Goal: Information Seeking & Learning: Learn about a topic

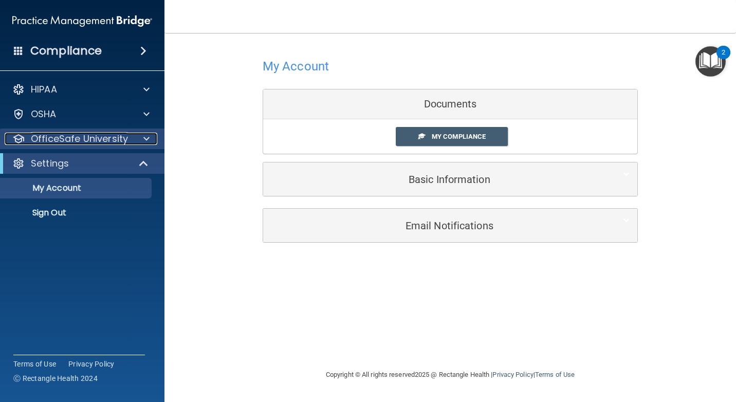
click at [124, 139] on p "OfficeSafe University" at bounding box center [79, 139] width 97 height 12
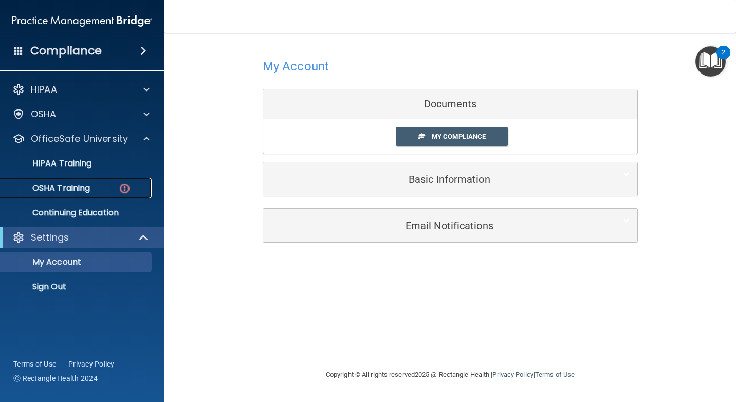
click at [119, 190] on img at bounding box center [124, 188] width 13 height 13
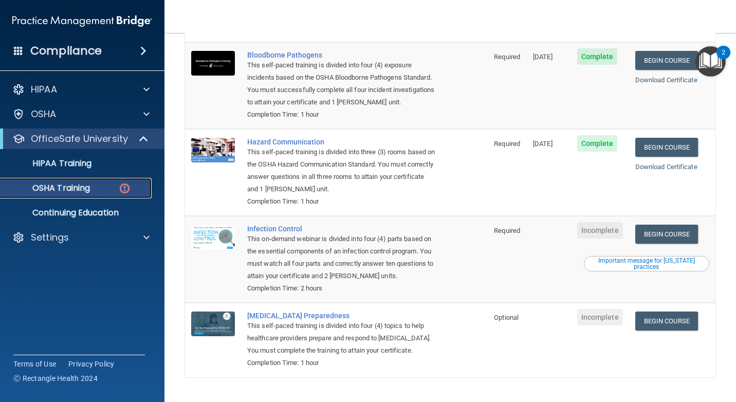
scroll to position [133, 0]
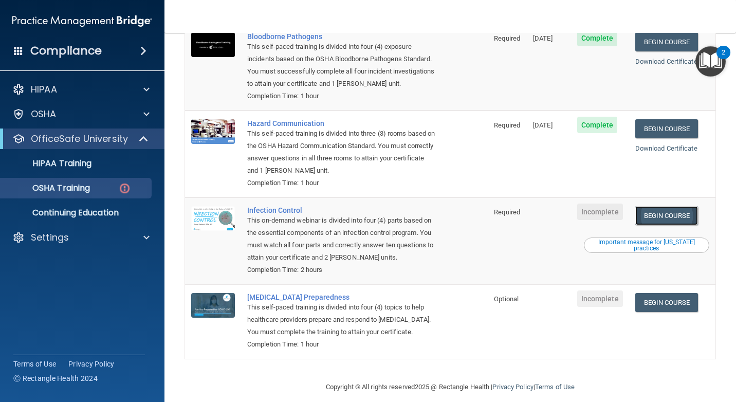
click at [660, 206] on link "Begin Course" at bounding box center [666, 215] width 63 height 19
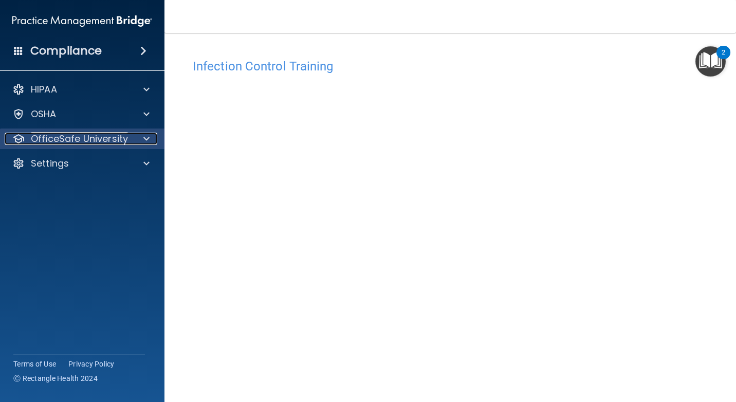
click at [133, 135] on div at bounding box center [145, 139] width 26 height 12
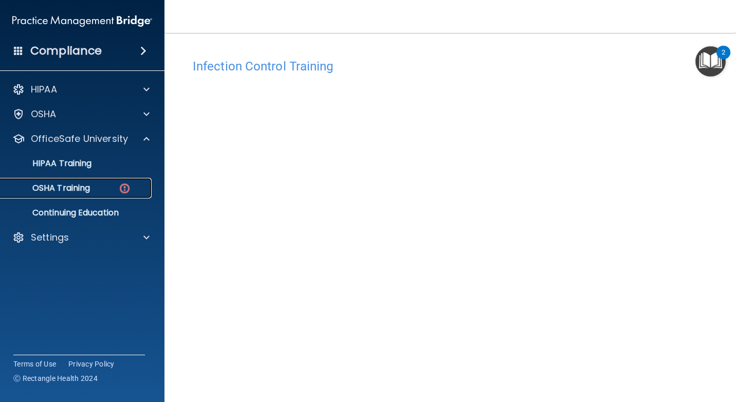
click at [131, 182] on link "OSHA Training" at bounding box center [71, 188] width 162 height 21
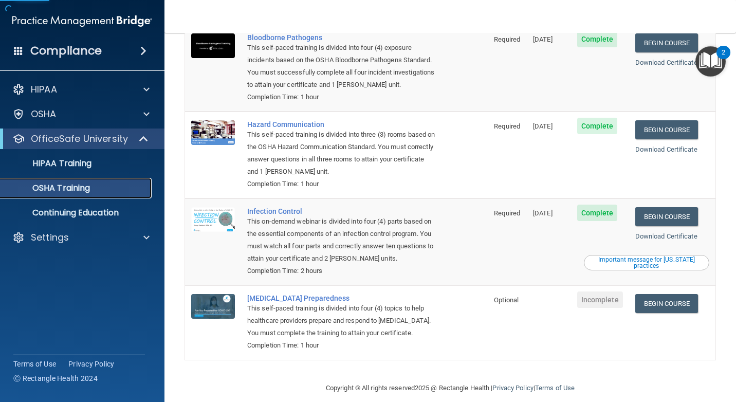
scroll to position [104, 0]
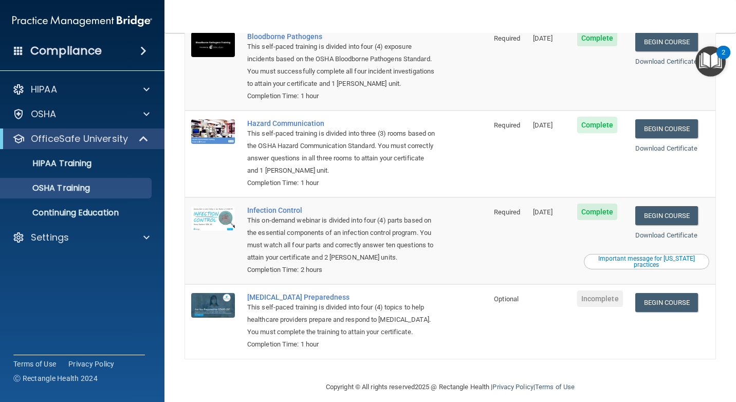
click at [619, 255] on div "Important message for [US_STATE] practices" at bounding box center [646, 261] width 122 height 12
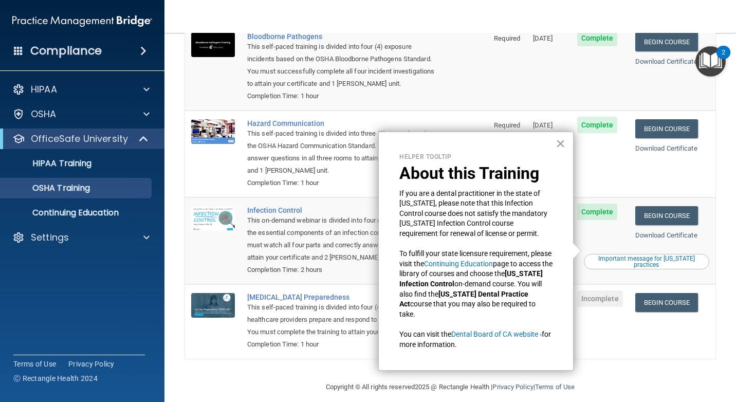
click at [565, 143] on div "Helper Tooltip About this Training If you are a dental practitioner in the stat…" at bounding box center [475, 251] width 195 height 239
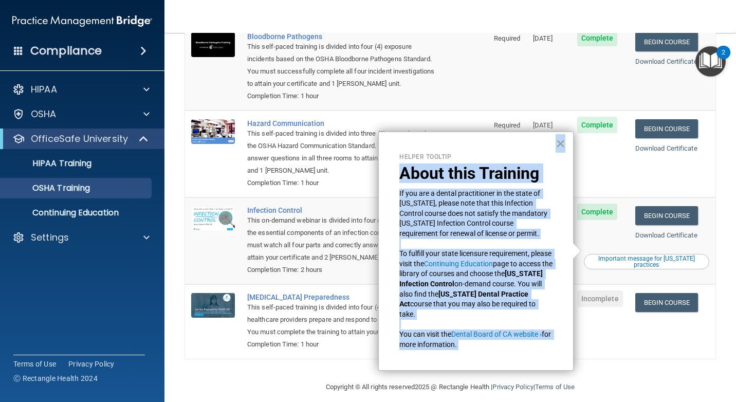
click at [564, 145] on div "Helper Tooltip About this Training If you are a dental practitioner in the stat…" at bounding box center [475, 251] width 195 height 239
click at [564, 149] on button "×" at bounding box center [560, 143] width 10 height 16
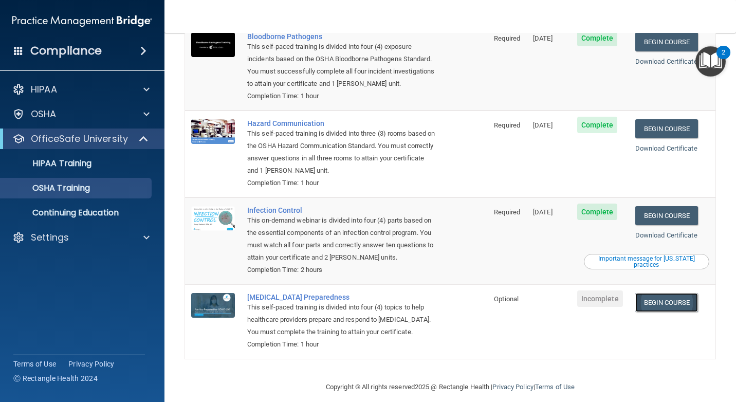
click at [646, 296] on link "Begin Course" at bounding box center [666, 302] width 63 height 19
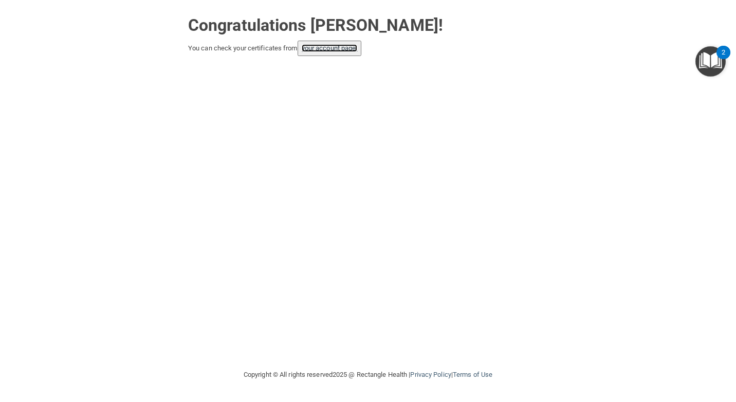
click at [352, 45] on link "your account page!" at bounding box center [330, 48] width 56 height 8
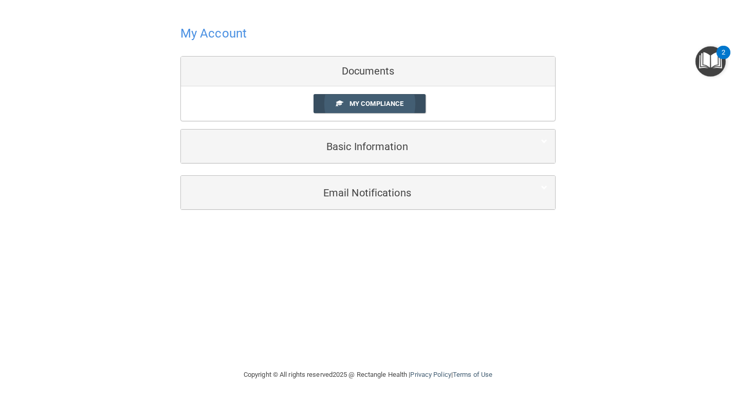
click at [409, 110] on link "My Compliance" at bounding box center [369, 103] width 113 height 19
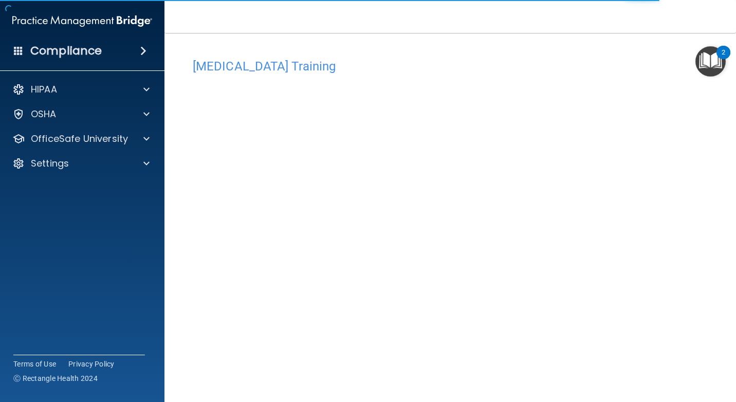
scroll to position [38, 0]
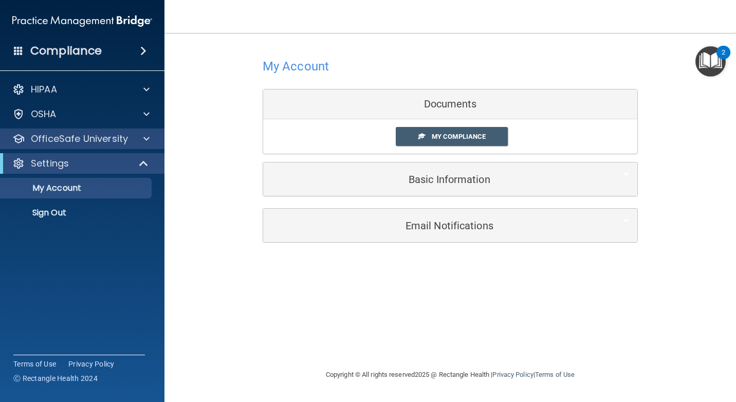
click at [129, 129] on div "OfficeSafe University" at bounding box center [82, 138] width 165 height 21
click at [138, 139] on div at bounding box center [145, 139] width 26 height 12
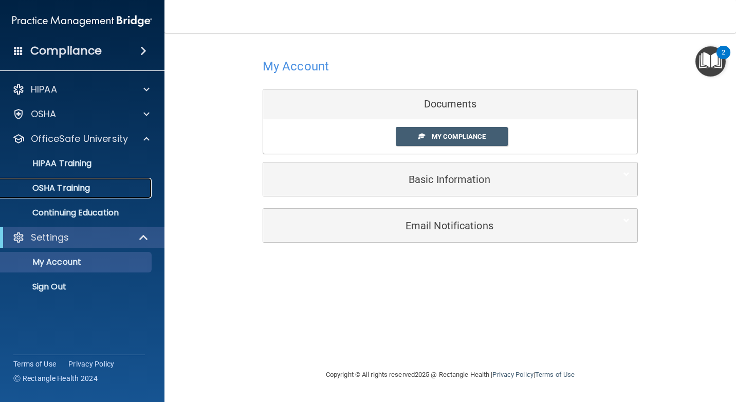
click at [145, 187] on div "OSHA Training" at bounding box center [77, 188] width 140 height 10
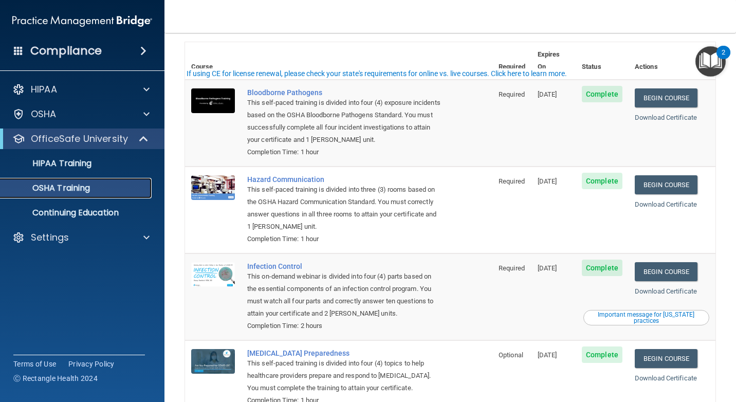
scroll to position [104, 0]
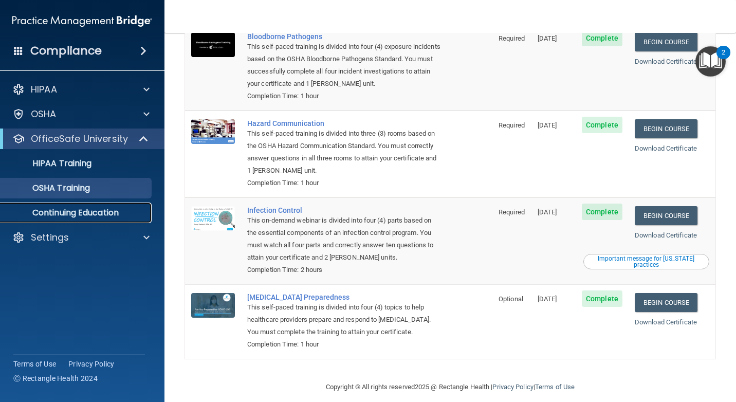
click at [139, 214] on p "Continuing Education" at bounding box center [77, 213] width 140 height 10
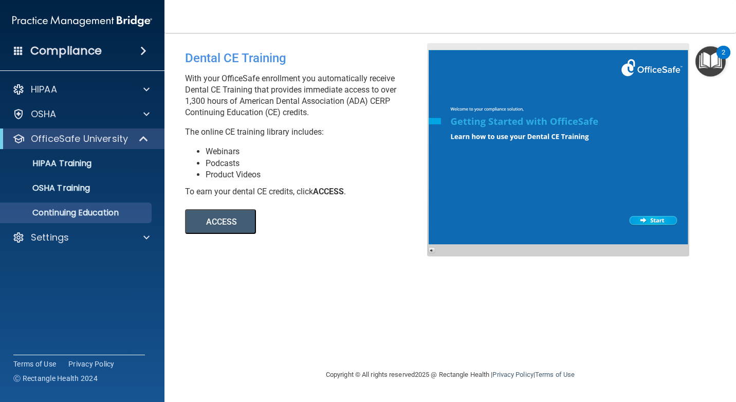
click at [238, 216] on button "ACCESS" at bounding box center [220, 221] width 71 height 25
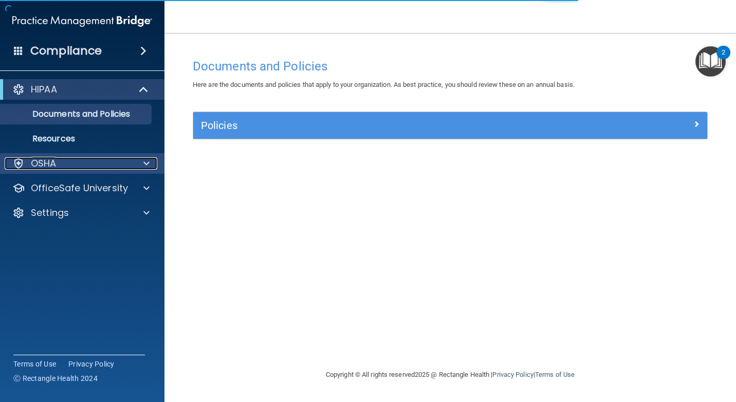
click at [97, 169] on div "OSHA" at bounding box center [68, 163] width 127 height 12
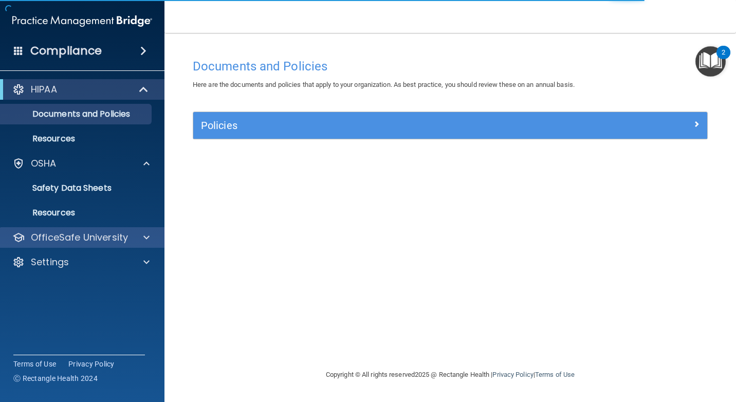
click at [137, 231] on div "OfficeSafe University" at bounding box center [82, 237] width 165 height 21
click at [148, 234] on span at bounding box center [146, 237] width 6 height 12
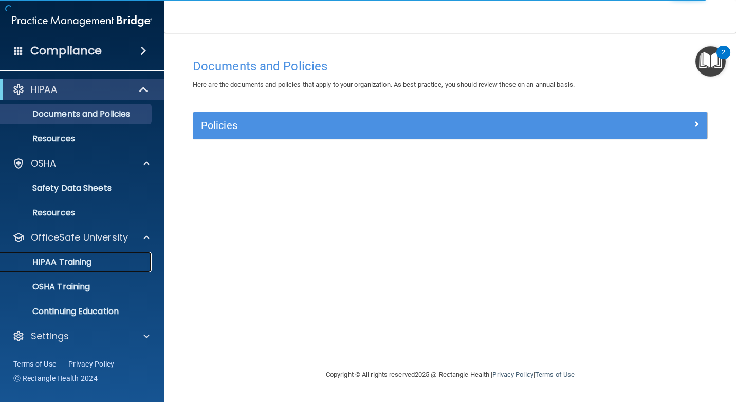
click at [126, 268] on link "HIPAA Training" at bounding box center [71, 262] width 162 height 21
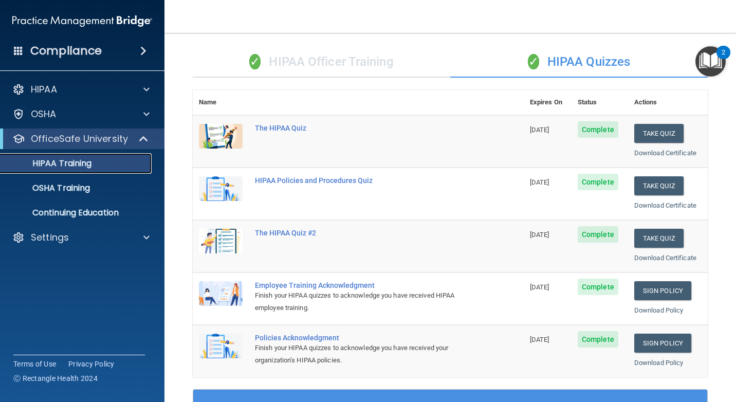
scroll to position [51, 0]
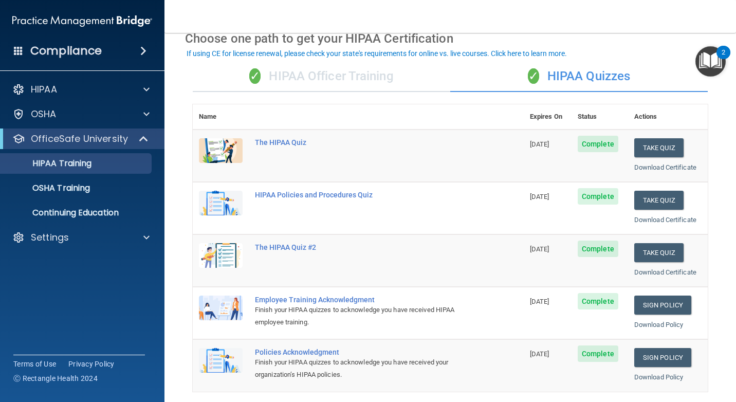
click at [356, 89] on div "✓ HIPAA Officer Training" at bounding box center [321, 76] width 257 height 31
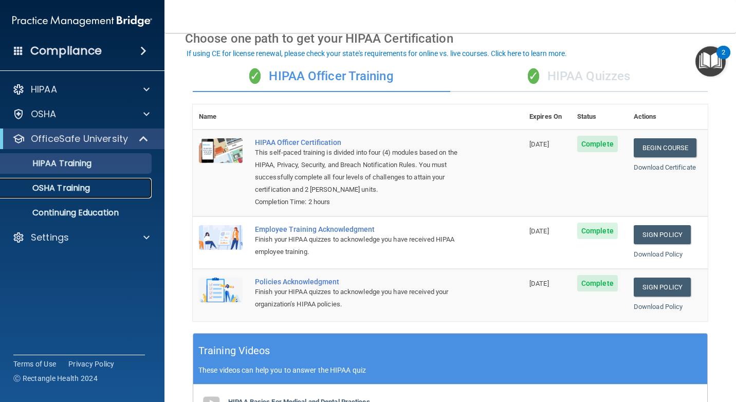
click at [110, 196] on link "OSHA Training" at bounding box center [71, 188] width 162 height 21
